Goal: Transaction & Acquisition: Obtain resource

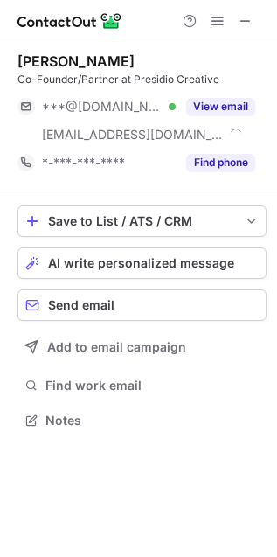
scroll to position [408, 277]
click at [250, 24] on span at bounding box center [246, 21] width 14 height 14
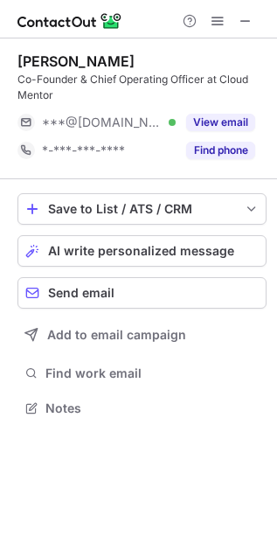
scroll to position [395, 277]
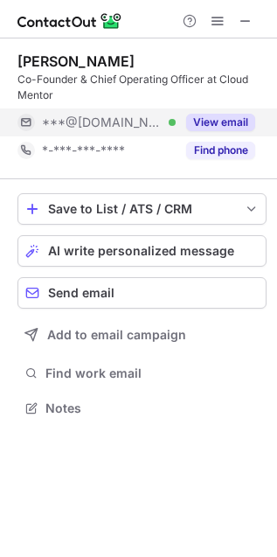
click at [207, 122] on button "View email" at bounding box center [220, 122] width 69 height 17
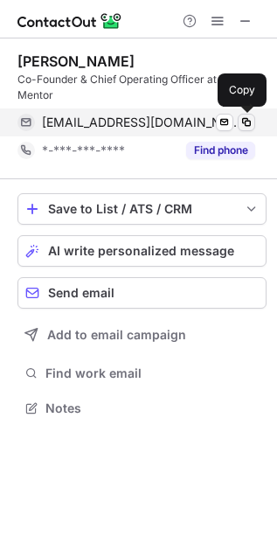
click at [247, 124] on span at bounding box center [246, 122] width 14 height 14
